Goal: Navigation & Orientation: Find specific page/section

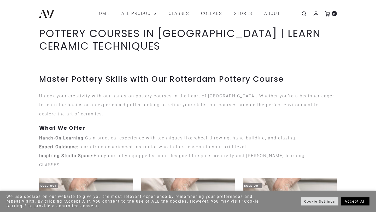
click at [352, 202] on link "Accept All" at bounding box center [355, 201] width 28 height 8
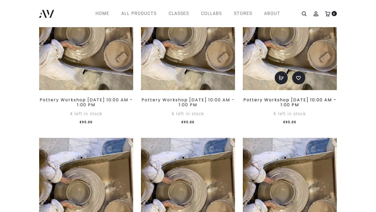
scroll to position [399, 0]
click at [183, 14] on link "CLASSES" at bounding box center [178, 13] width 20 height 9
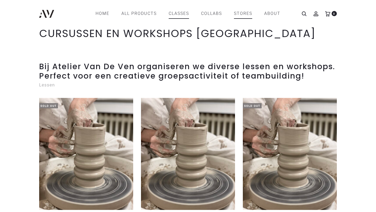
click at [240, 15] on link "STORES" at bounding box center [243, 13] width 18 height 9
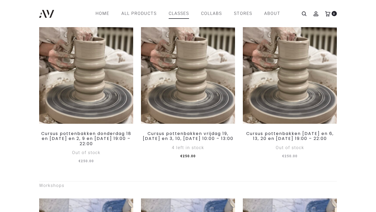
scroll to position [8, 0]
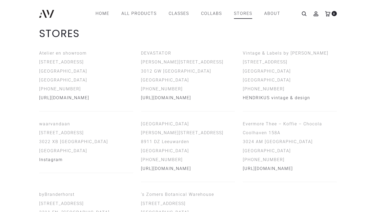
click at [332, 13] on span "0" at bounding box center [333, 13] width 5 height 5
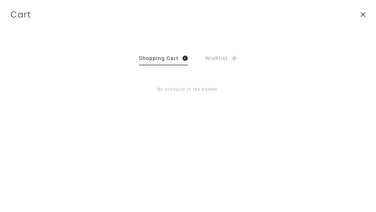
click at [364, 15] on icon at bounding box center [362, 14] width 5 height 5
